Goal: Complete application form: Complete application form

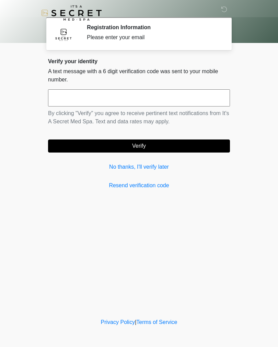
click at [201, 101] on input "text" at bounding box center [139, 97] width 182 height 17
type input "******"
click at [190, 145] on button "Verify" at bounding box center [139, 145] width 182 height 13
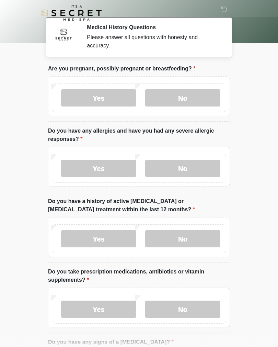
click at [191, 94] on label "No" at bounding box center [182, 97] width 75 height 17
click at [192, 166] on label "No" at bounding box center [182, 168] width 75 height 17
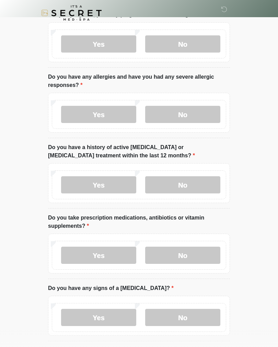
click at [201, 177] on label "No" at bounding box center [182, 184] width 75 height 17
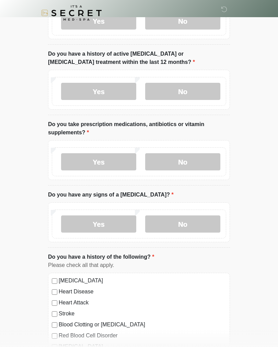
scroll to position [148, 0]
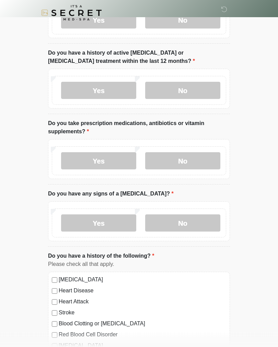
click at [202, 155] on label "No" at bounding box center [182, 160] width 75 height 17
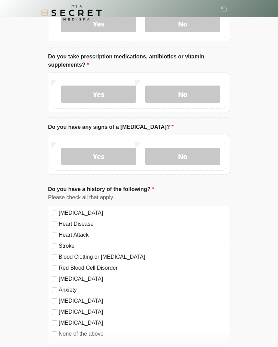
scroll to position [215, 0]
click at [208, 148] on label "No" at bounding box center [182, 156] width 75 height 17
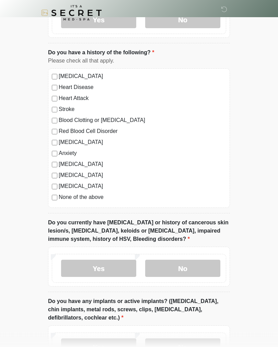
scroll to position [351, 0]
click at [58, 205] on div "[MEDICAL_DATA] Heart Disease Heart Attack Stroke Blood Clotting or [MEDICAL_DAT…" at bounding box center [139, 137] width 182 height 139
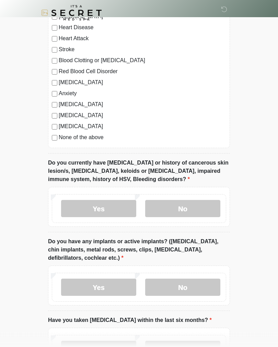
scroll to position [411, 0]
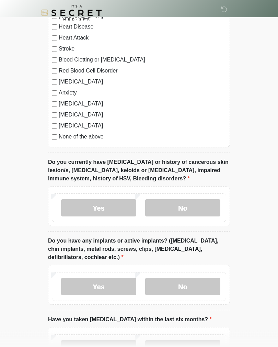
click at [203, 210] on label "No" at bounding box center [182, 207] width 75 height 17
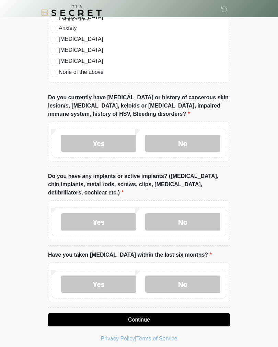
scroll to position [481, 0]
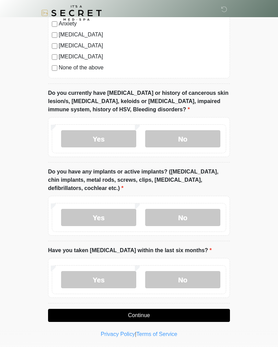
click at [209, 214] on label "No" at bounding box center [182, 217] width 75 height 17
click at [200, 281] on label "No" at bounding box center [182, 279] width 75 height 17
click at [202, 315] on button "Continue" at bounding box center [139, 314] width 182 height 13
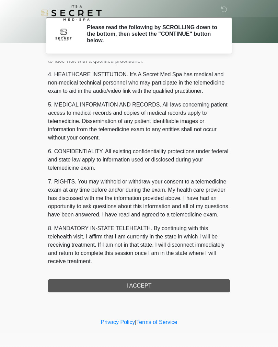
scroll to position [189, 0]
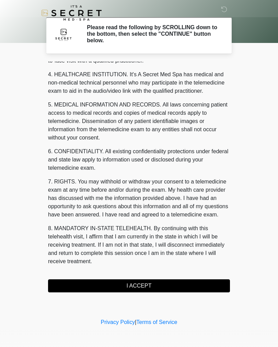
click at [204, 287] on button "I ACCEPT" at bounding box center [139, 285] width 182 height 13
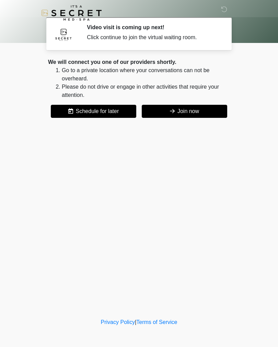
click at [198, 114] on button "Join now" at bounding box center [184, 111] width 85 height 13
